Goal: Understand process/instructions: Learn how to perform a task or action

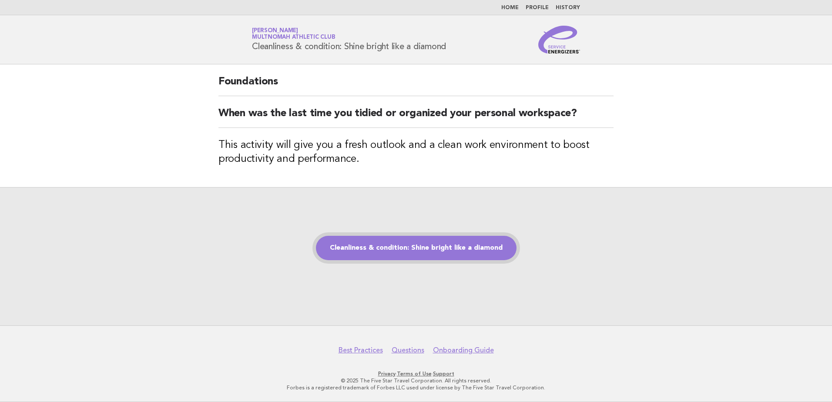
click at [446, 244] on link "Cleanliness & condition: Shine bright like a diamond" at bounding box center [416, 248] width 201 height 24
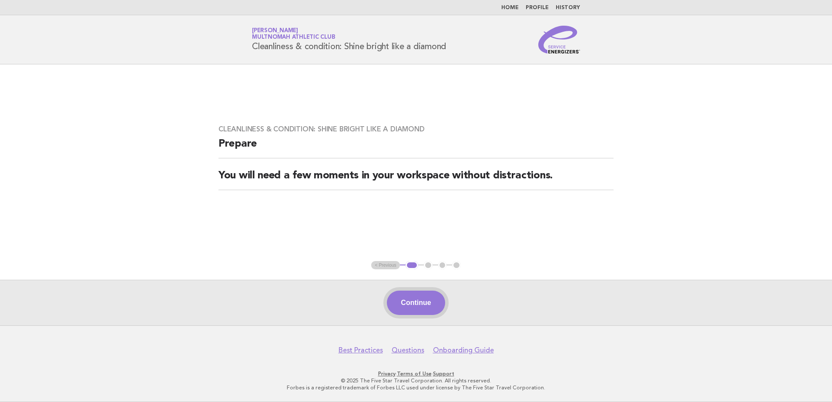
click at [434, 311] on button "Continue" at bounding box center [416, 303] width 58 height 24
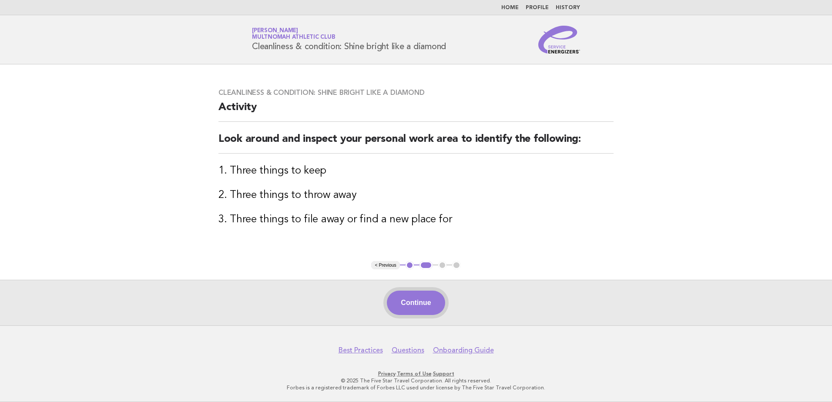
click at [435, 306] on button "Continue" at bounding box center [416, 303] width 58 height 24
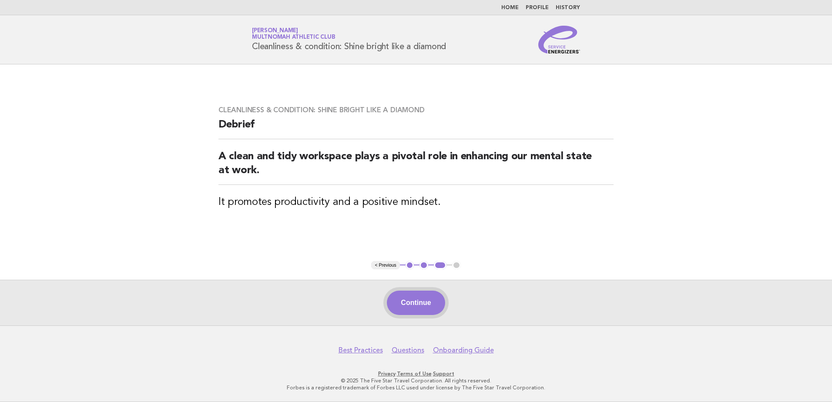
click at [426, 308] on button "Continue" at bounding box center [416, 303] width 58 height 24
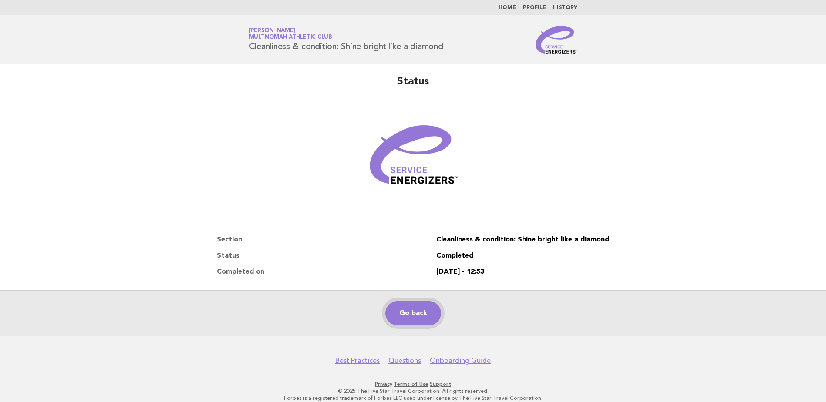
click at [417, 319] on link "Go back" at bounding box center [413, 313] width 56 height 24
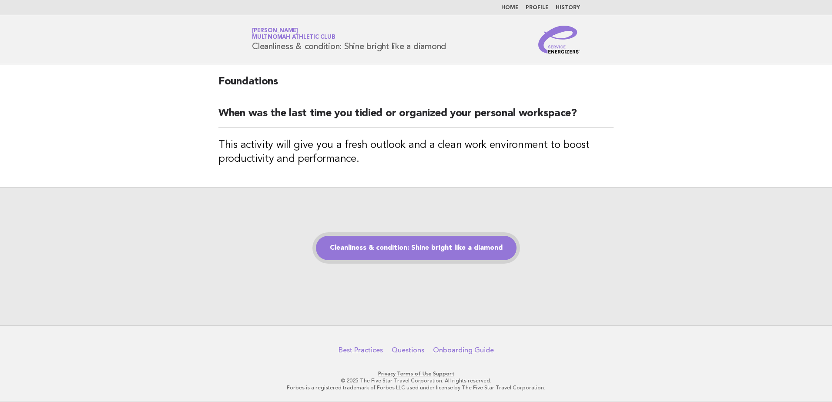
click at [441, 254] on link "Cleanliness & condition: Shine bright like a diamond" at bounding box center [416, 248] width 201 height 24
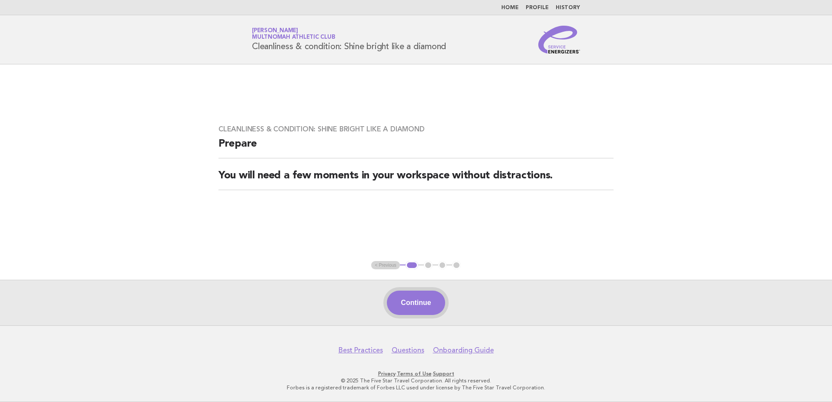
click at [420, 306] on button "Continue" at bounding box center [416, 303] width 58 height 24
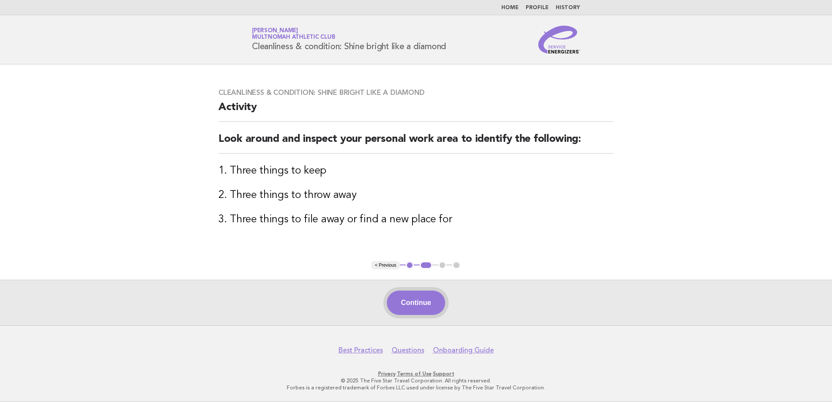
click at [413, 306] on button "Continue" at bounding box center [416, 303] width 58 height 24
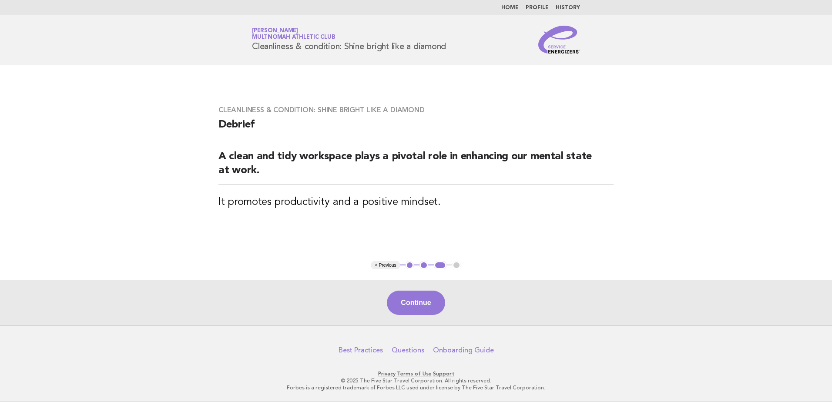
click at [413, 306] on button "Continue" at bounding box center [416, 303] width 58 height 24
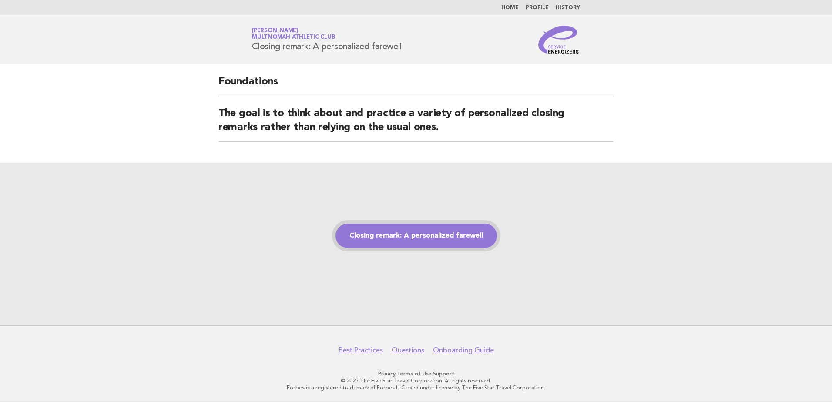
click at [420, 237] on link "Closing remark: A personalized farewell" at bounding box center [416, 236] width 161 height 24
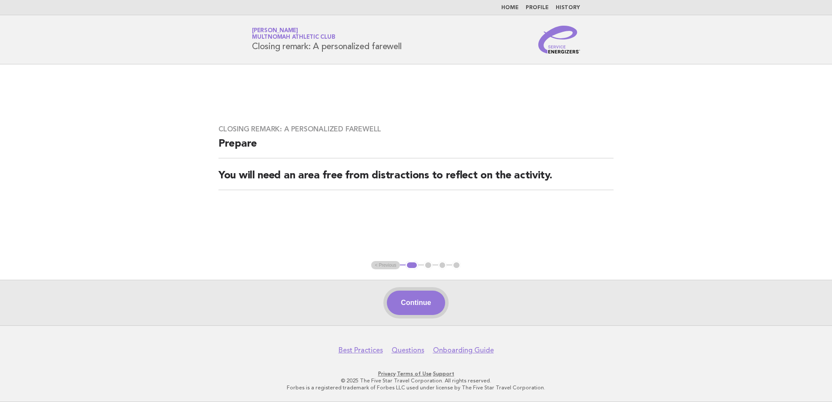
click at [429, 304] on button "Continue" at bounding box center [416, 303] width 58 height 24
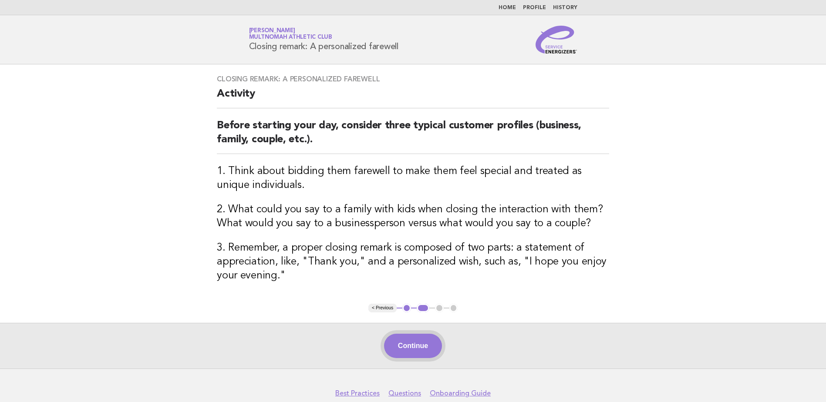
click at [413, 347] on button "Continue" at bounding box center [413, 346] width 58 height 24
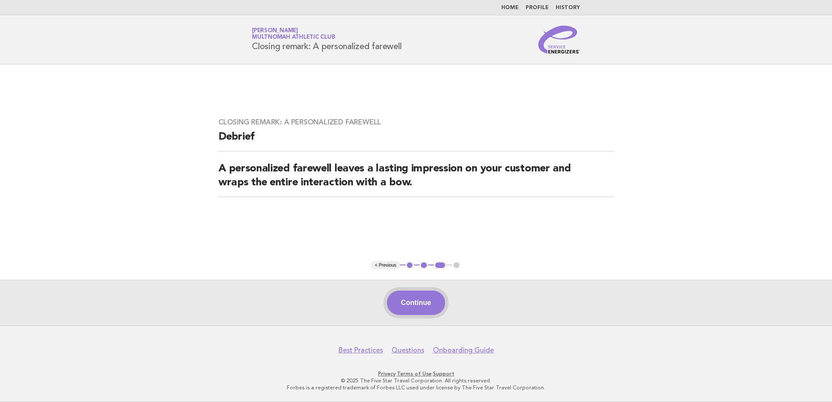
click at [427, 306] on button "Continue" at bounding box center [416, 303] width 58 height 24
